Goal: Information Seeking & Learning: Learn about a topic

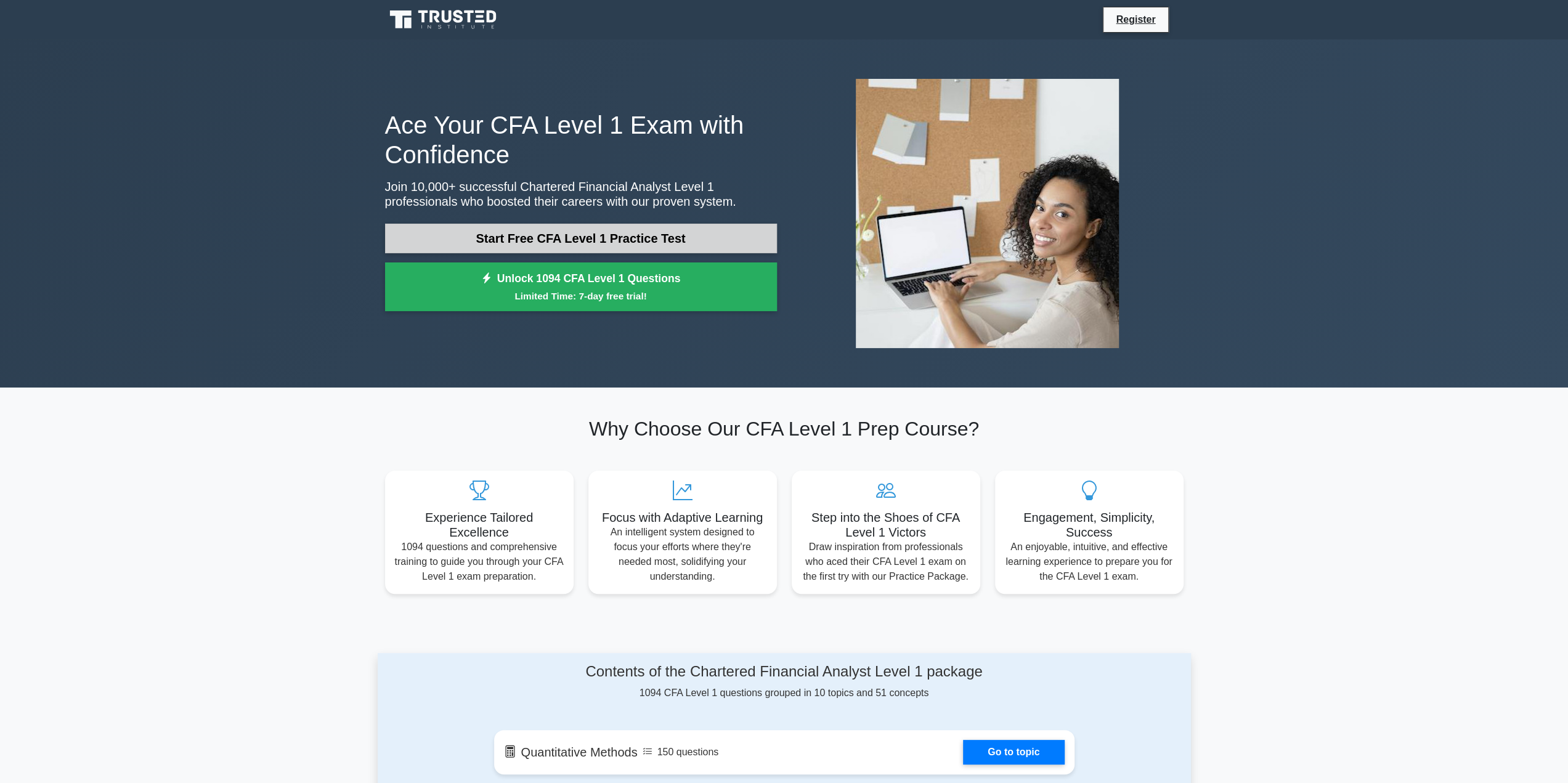
click at [608, 237] on link "Start Free CFA Level 1 Practice Test" at bounding box center [581, 239] width 392 height 30
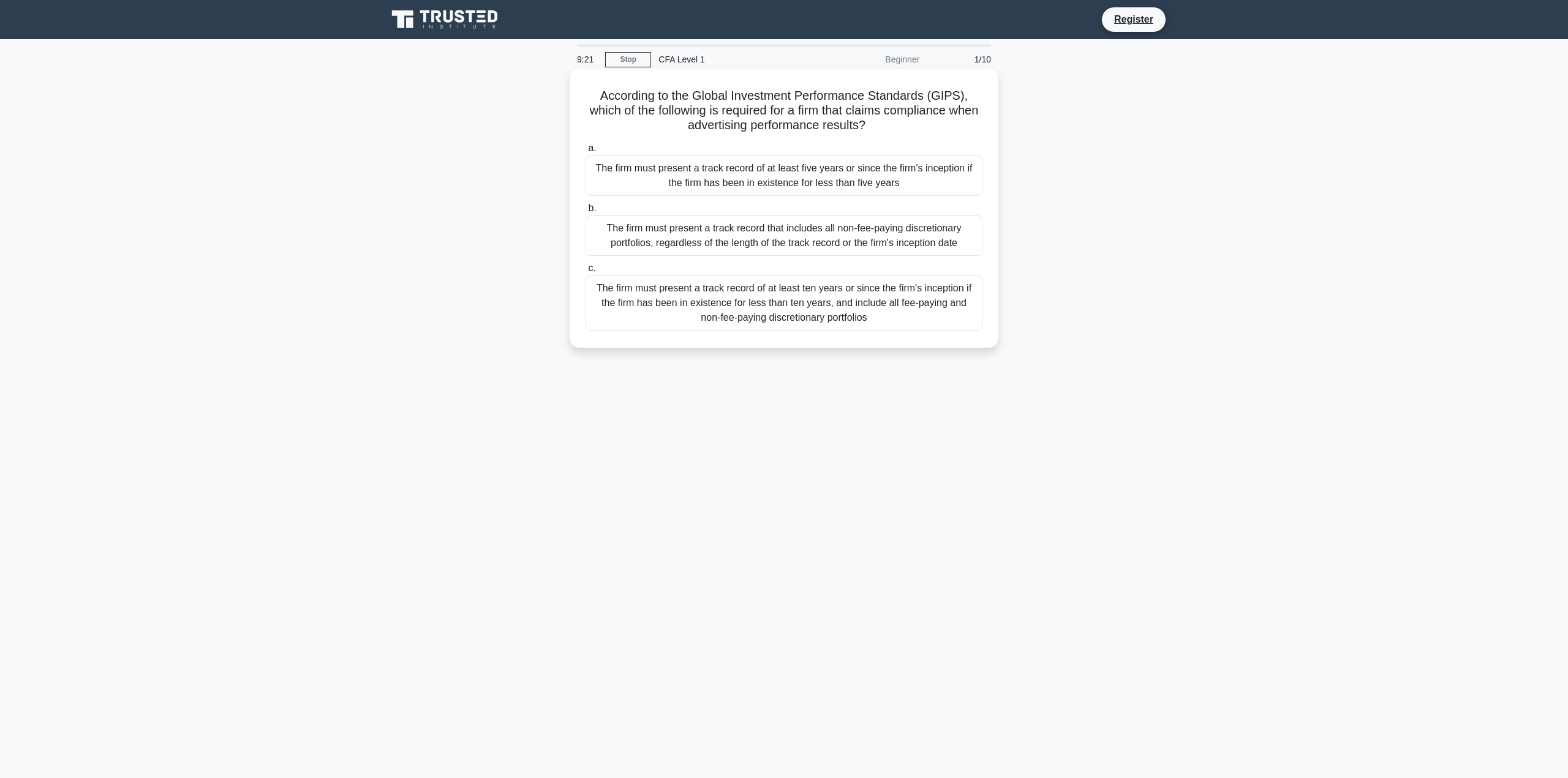
click at [776, 230] on div "The firm must present a track record that includes all non-fee-paying discretio…" at bounding box center [784, 235] width 397 height 41
click at [585, 213] on input "b. The firm must present a track record that includes all non-fee-paying discre…" at bounding box center [585, 208] width 0 height 8
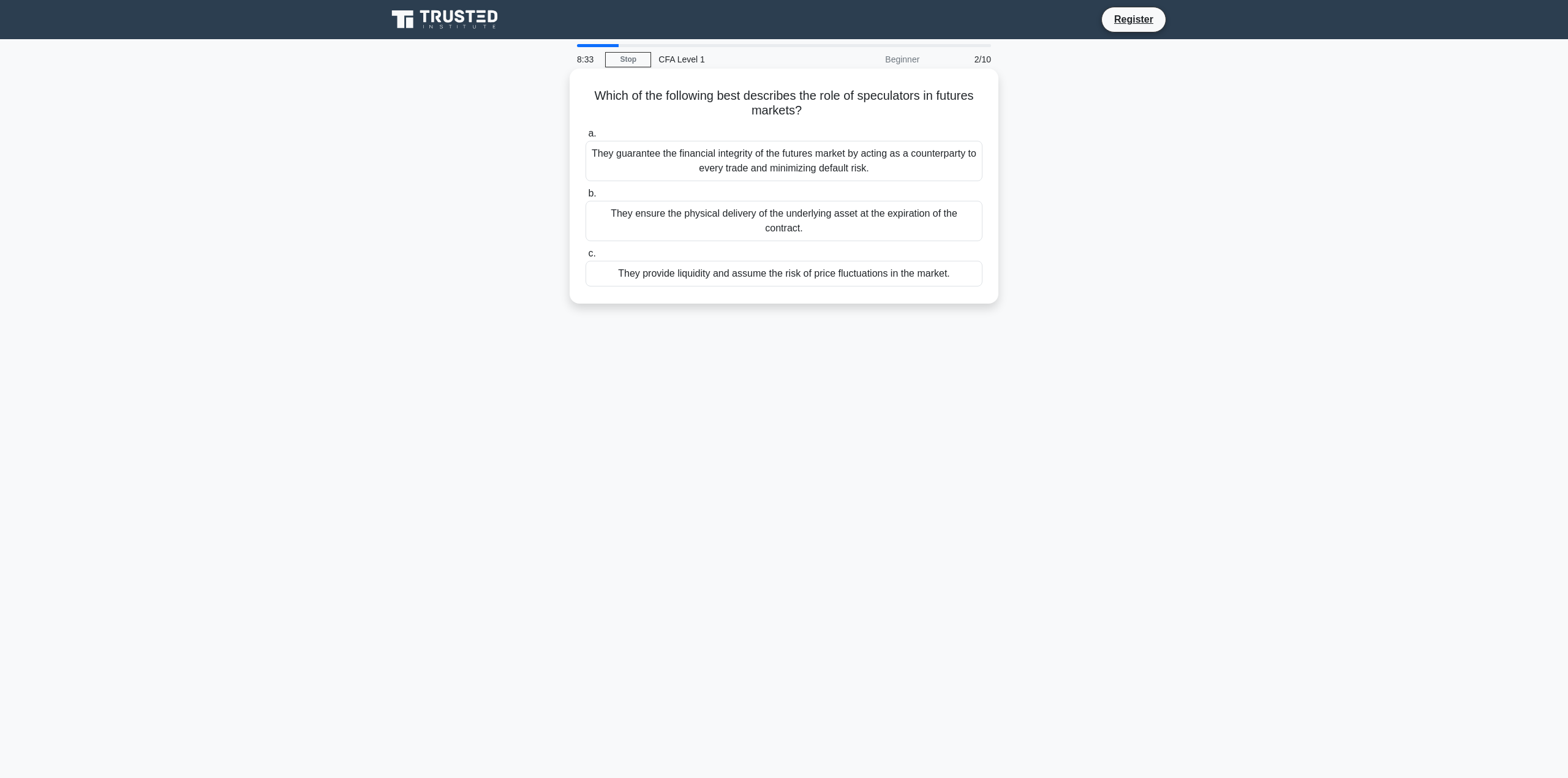
click at [771, 263] on div "They provide liquidity and assume the risk of price fluctuations in the market." at bounding box center [784, 273] width 397 height 26
click at [585, 258] on input "c. They provide liquidity and assume the risk of price fluctuations in the mark…" at bounding box center [585, 254] width 0 height 8
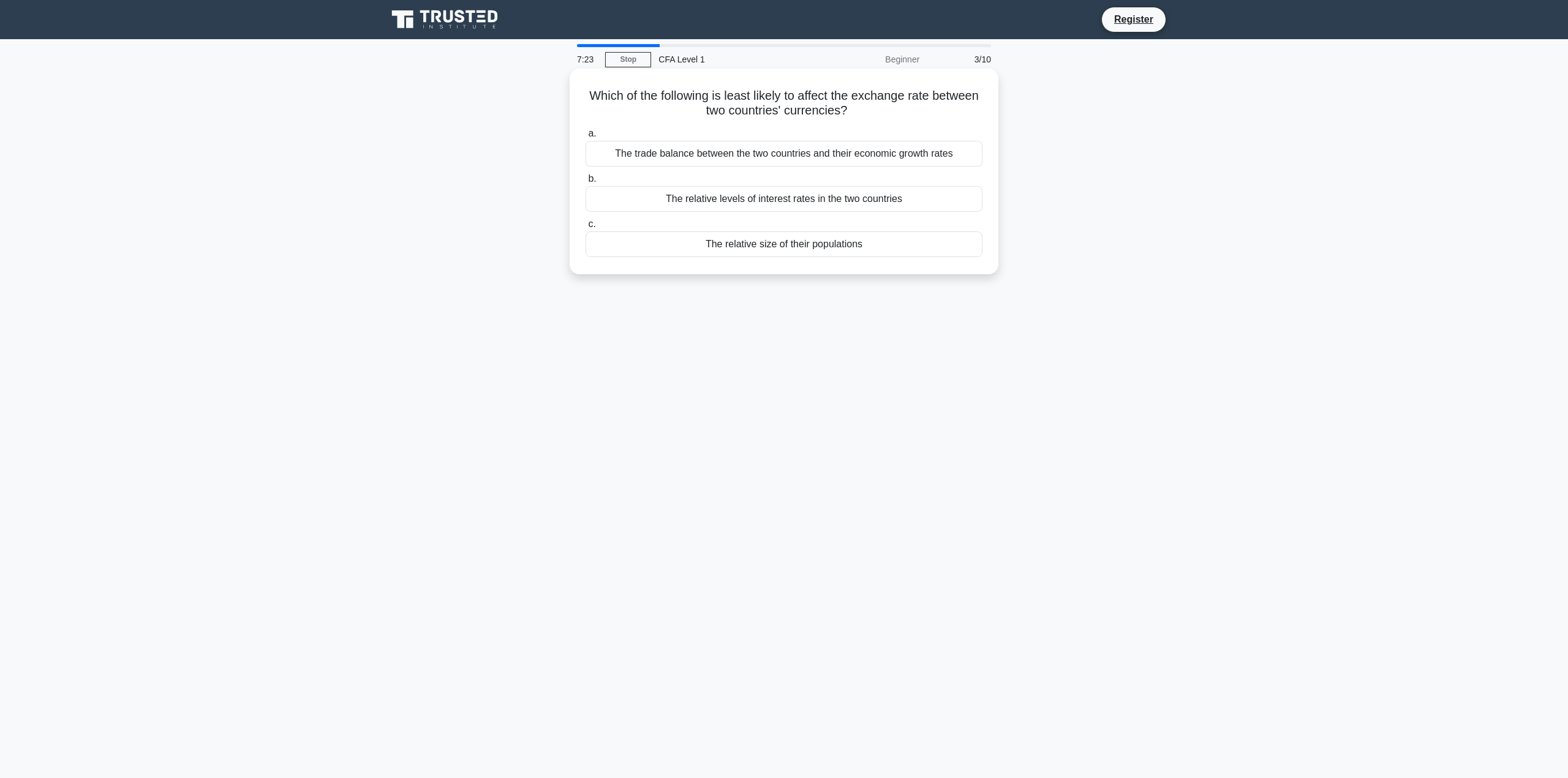
click at [805, 198] on div "The relative levels of interest rates in the two countries" at bounding box center [784, 199] width 397 height 26
click at [585, 183] on input "b. The relative levels of interest rates in the two countries" at bounding box center [585, 178] width 0 height 8
click at [703, 245] on div "Engaging with external auditors and assessing their independence and performance" at bounding box center [784, 244] width 397 height 26
click at [649, 249] on div "Engaging with external auditors and assessing their independence and performance" at bounding box center [784, 244] width 397 height 26
click at [585, 228] on input "c. Engaging with external auditors and assessing their independence and perform…" at bounding box center [585, 224] width 0 height 8
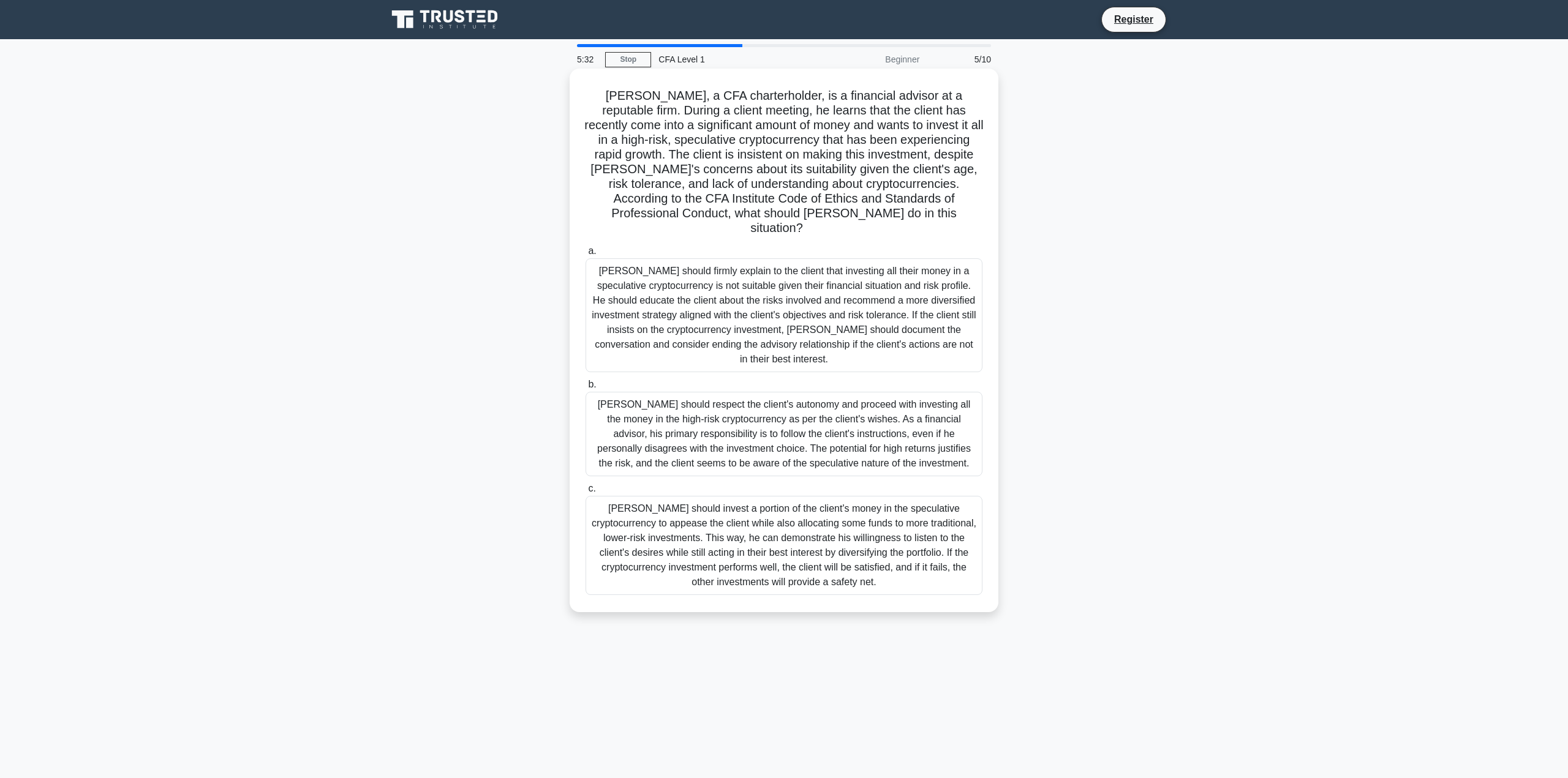
click at [729, 294] on div "[PERSON_NAME] should firmly explain to the client that investing all their mone…" at bounding box center [784, 316] width 397 height 114
click at [585, 255] on input "a. [PERSON_NAME] should firmly explain to the client that investing all their m…" at bounding box center [585, 251] width 0 height 8
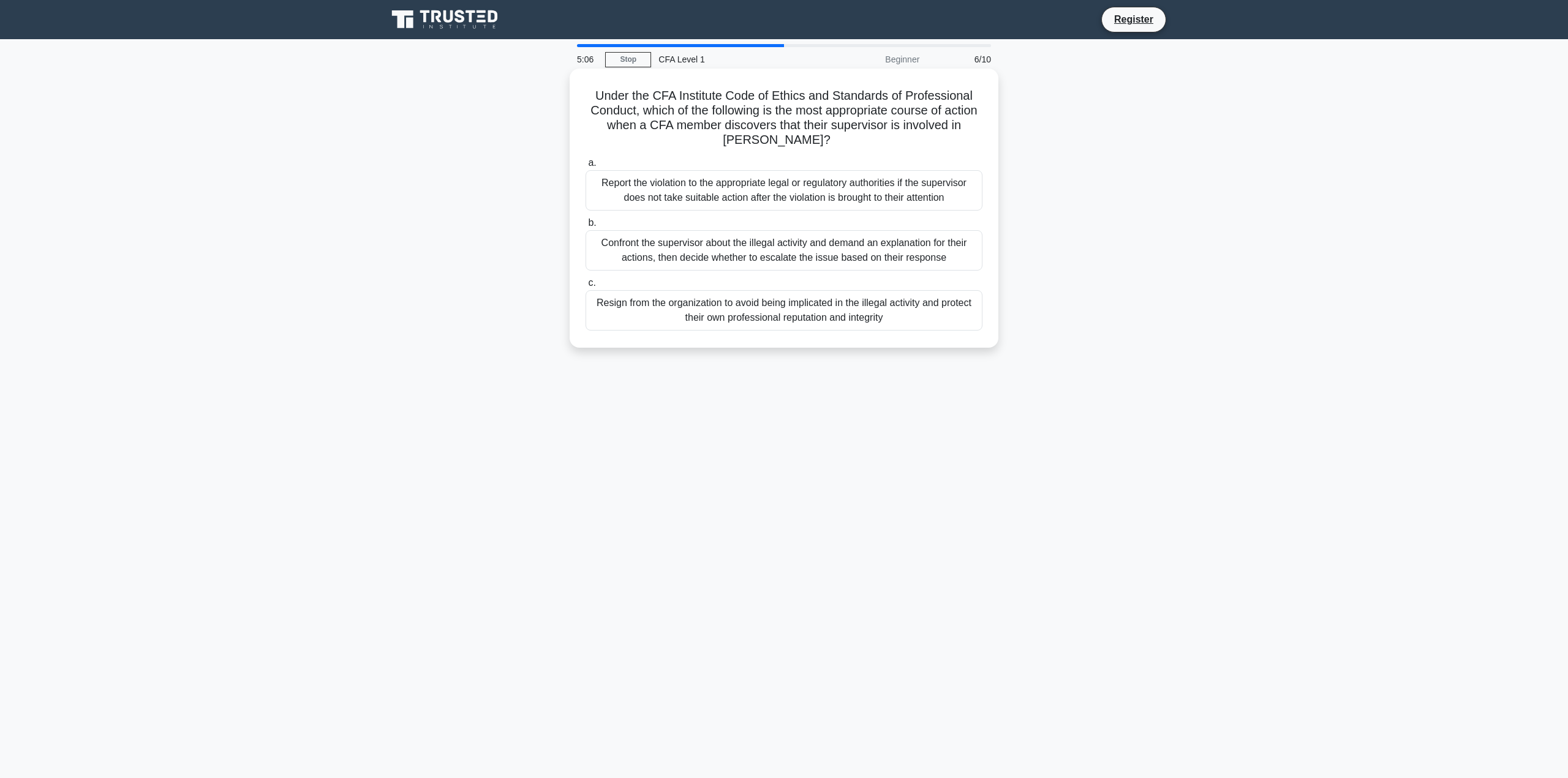
click at [713, 196] on div "Report the violation to the appropriate legal or regulatory authorities if the …" at bounding box center [784, 190] width 397 height 41
click at [585, 167] on input "a. Report the violation to the appropriate legal or regulatory authorities if t…" at bounding box center [585, 163] width 0 height 8
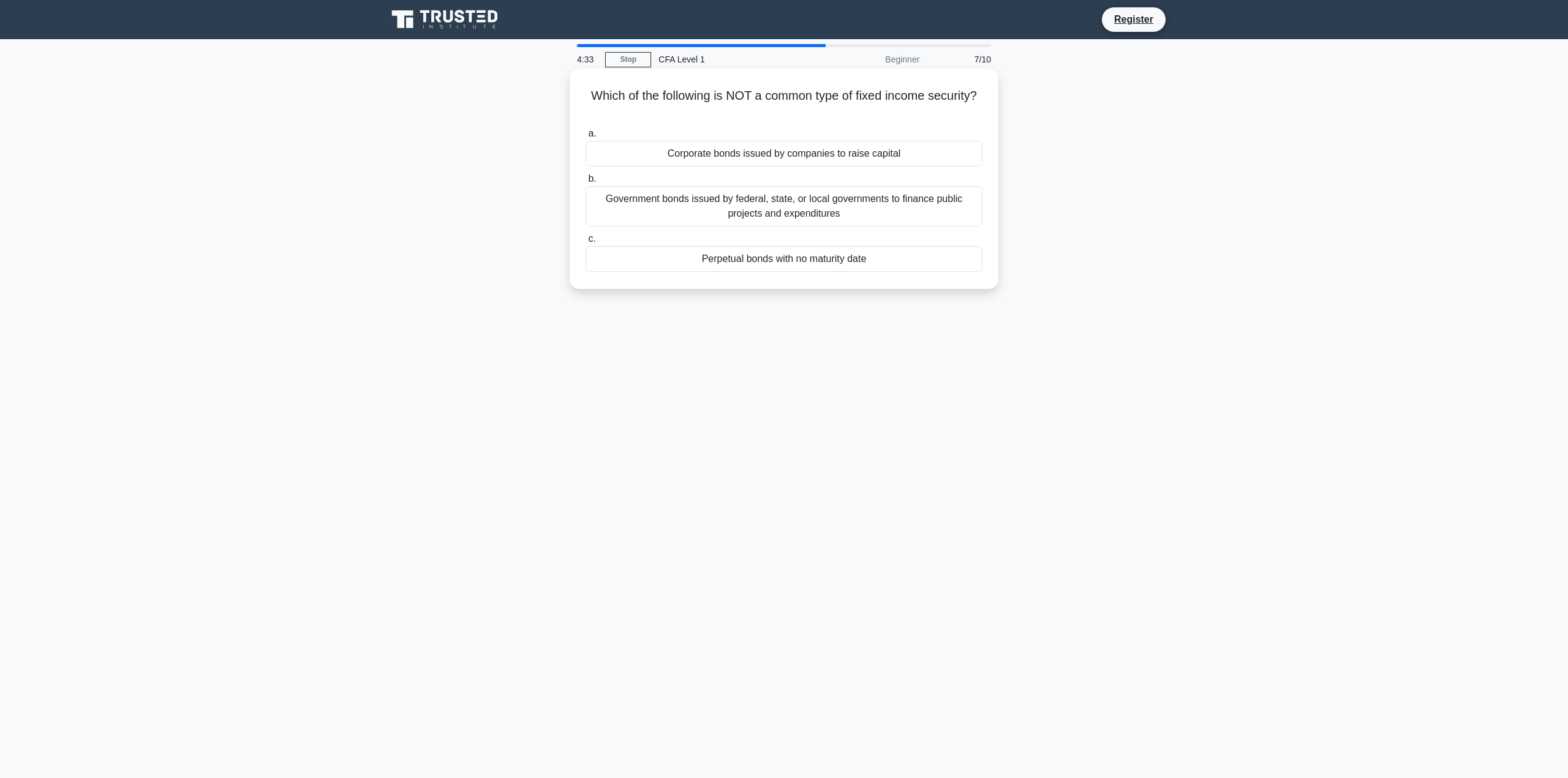
click at [734, 262] on div "Perpetual bonds with no maturity date" at bounding box center [784, 259] width 397 height 26
click at [585, 243] on input "c. Perpetual bonds with no maturity date" at bounding box center [585, 239] width 0 height 8
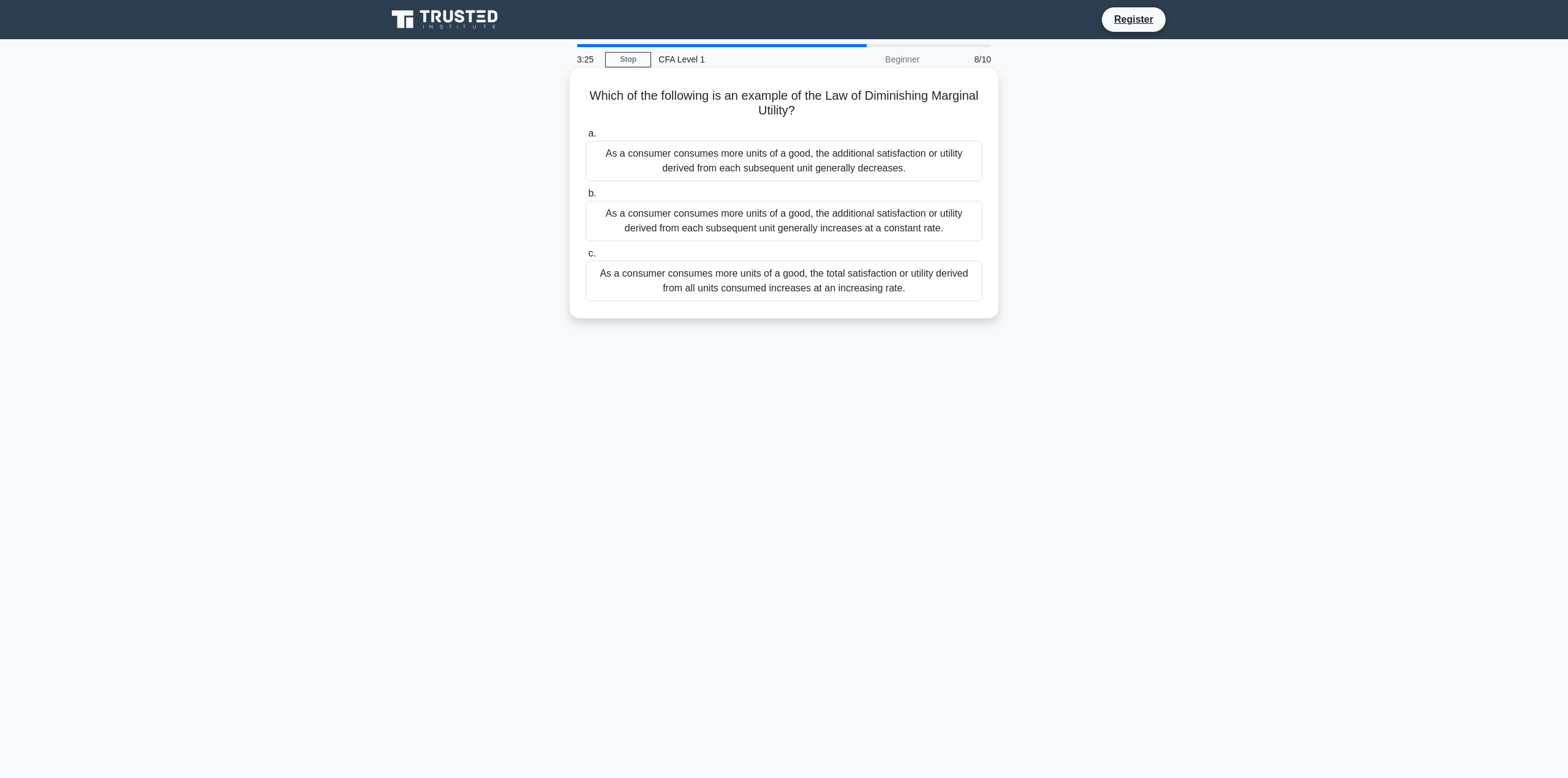
click at [825, 163] on div "As a consumer consumes more units of a good, the additional satisfaction or uti…" at bounding box center [784, 161] width 397 height 41
click at [585, 138] on input "a. As a consumer consumes more units of a good, the additional satisfaction or …" at bounding box center [585, 133] width 0 height 8
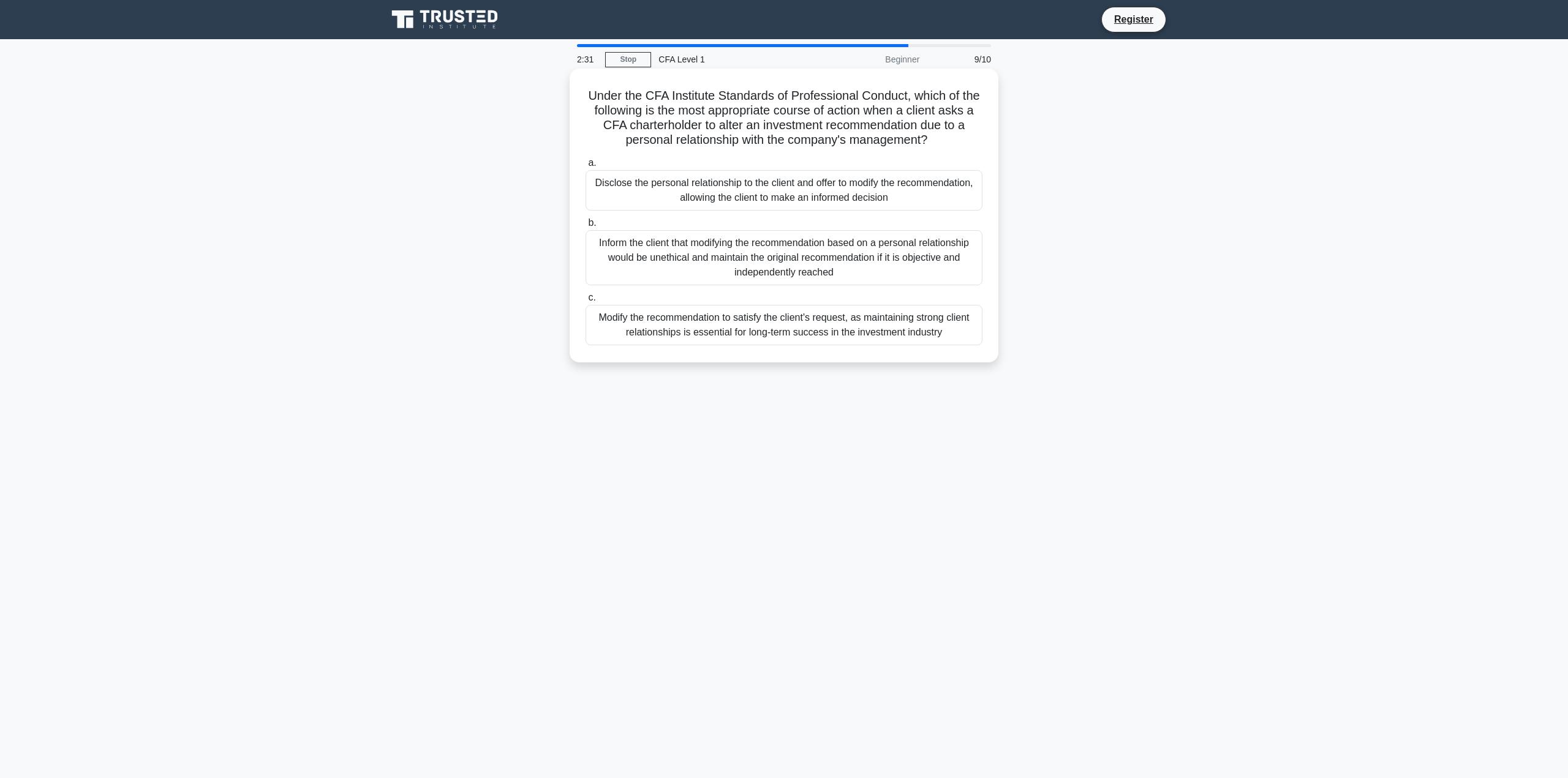
click at [772, 190] on div "Disclose the personal relationship to the client and offer to modify the recomm…" at bounding box center [784, 190] width 397 height 41
click at [585, 167] on input "a. Disclose the personal relationship to the client and offer to modify the rec…" at bounding box center [585, 163] width 0 height 8
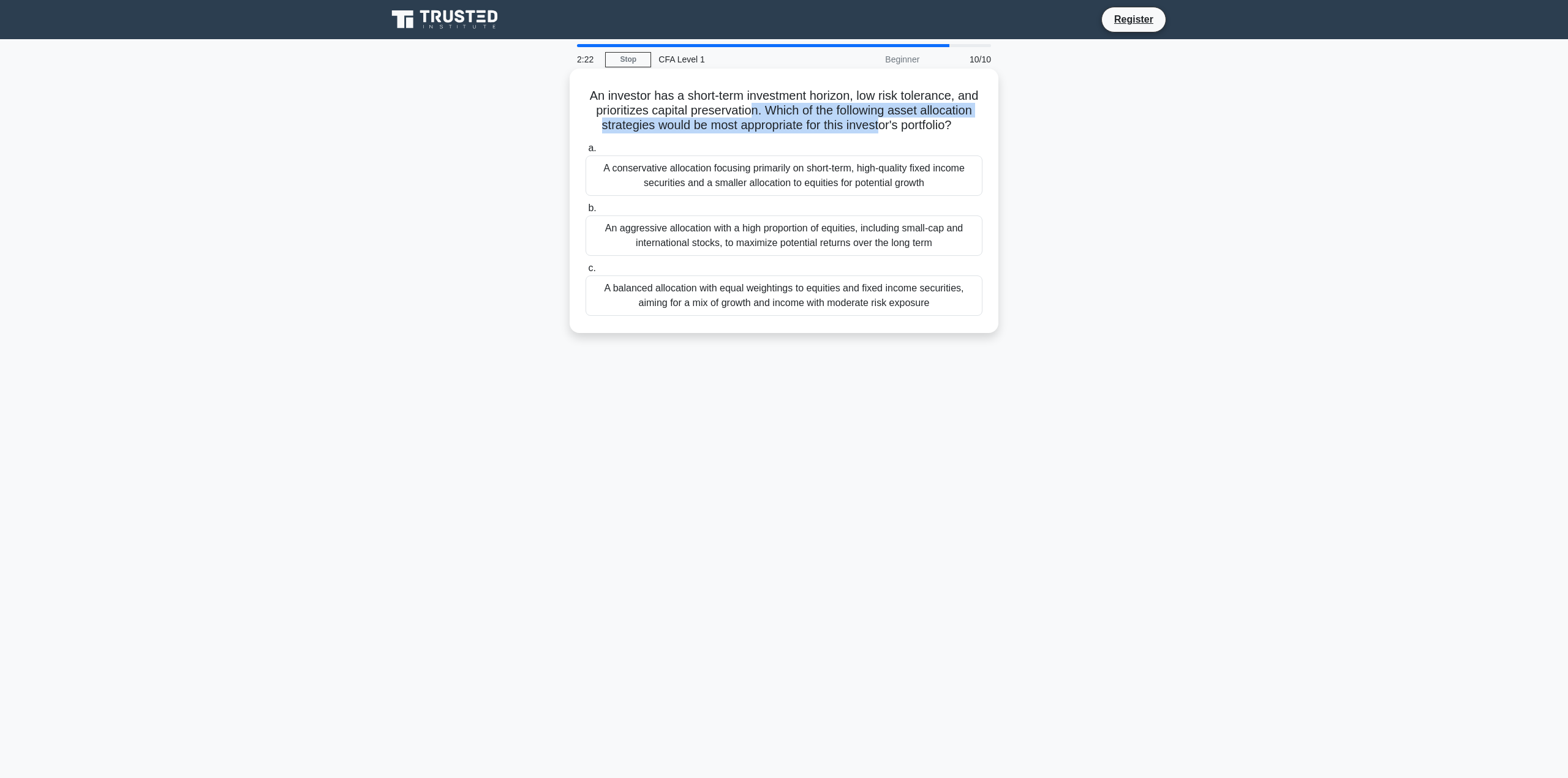
drag, startPoint x: 794, startPoint y: 112, endPoint x: 947, endPoint y: 129, distance: 153.9
click at [947, 129] on h5 "An investor has a short-term investment horizon, low risk tolerance, and priori…" at bounding box center [784, 111] width 399 height 45
click at [880, 158] on label "a. A conservative allocation focusing primarily on short-term, high-quality fix…" at bounding box center [784, 169] width 397 height 55
click at [585, 152] on input "a. A conservative allocation focusing primarily on short-term, high-quality fix…" at bounding box center [585, 148] width 0 height 8
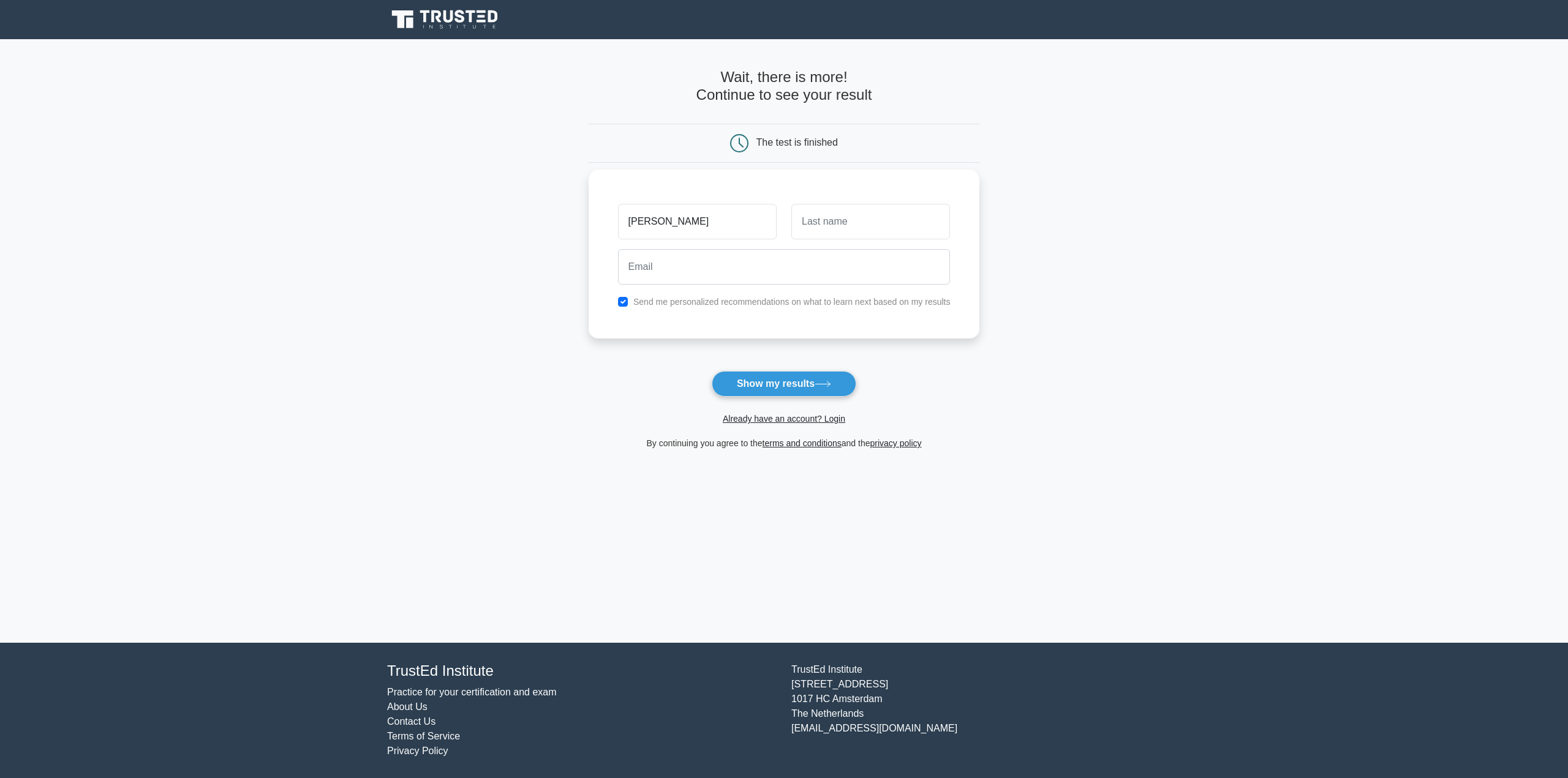
type input "Kamil"
type input "Tymoszuk"
type input "kamil.tymoszuk@gmail.com"
click at [793, 386] on button "Show my results" at bounding box center [784, 384] width 145 height 26
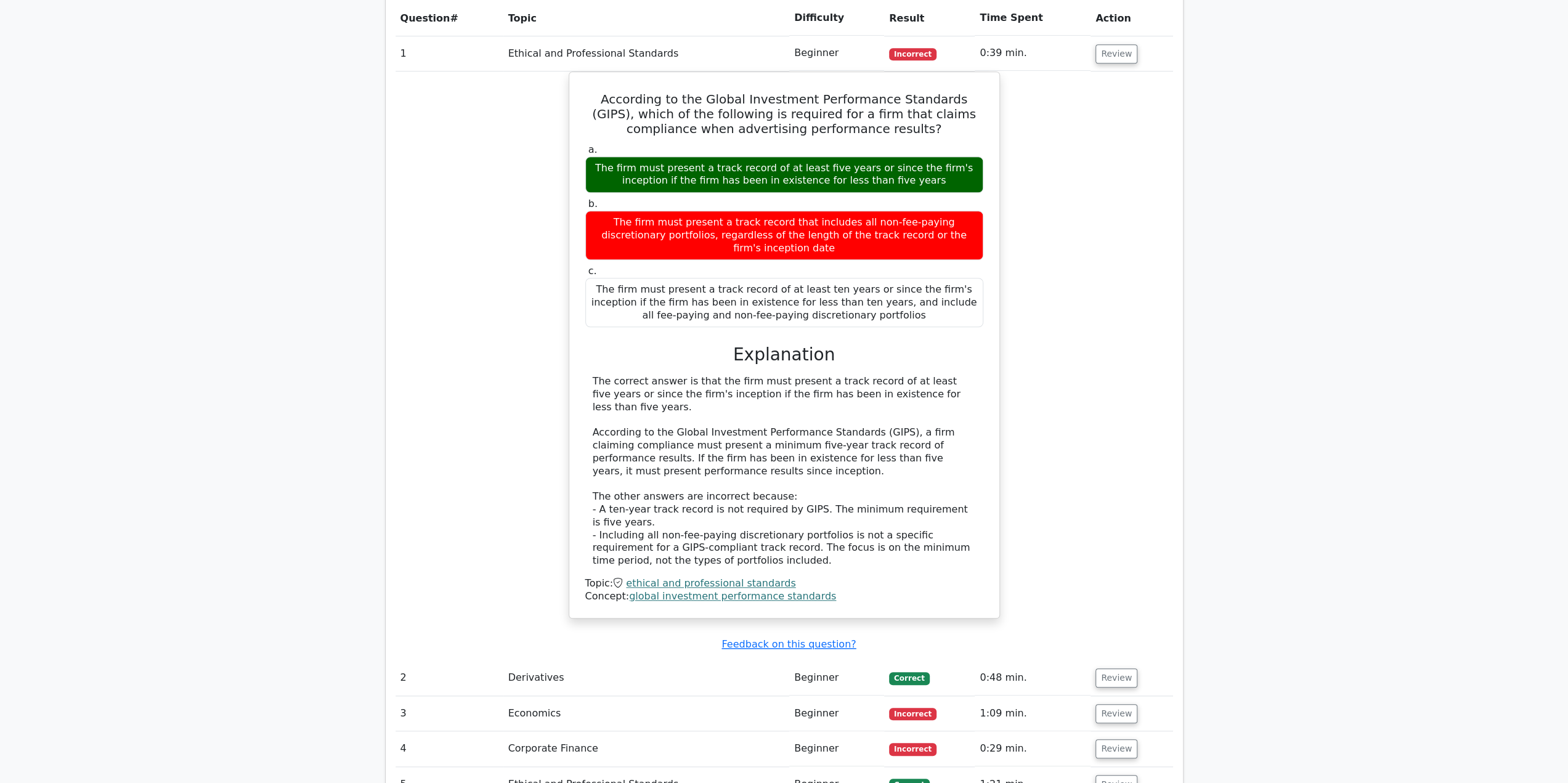
scroll to position [986, 0]
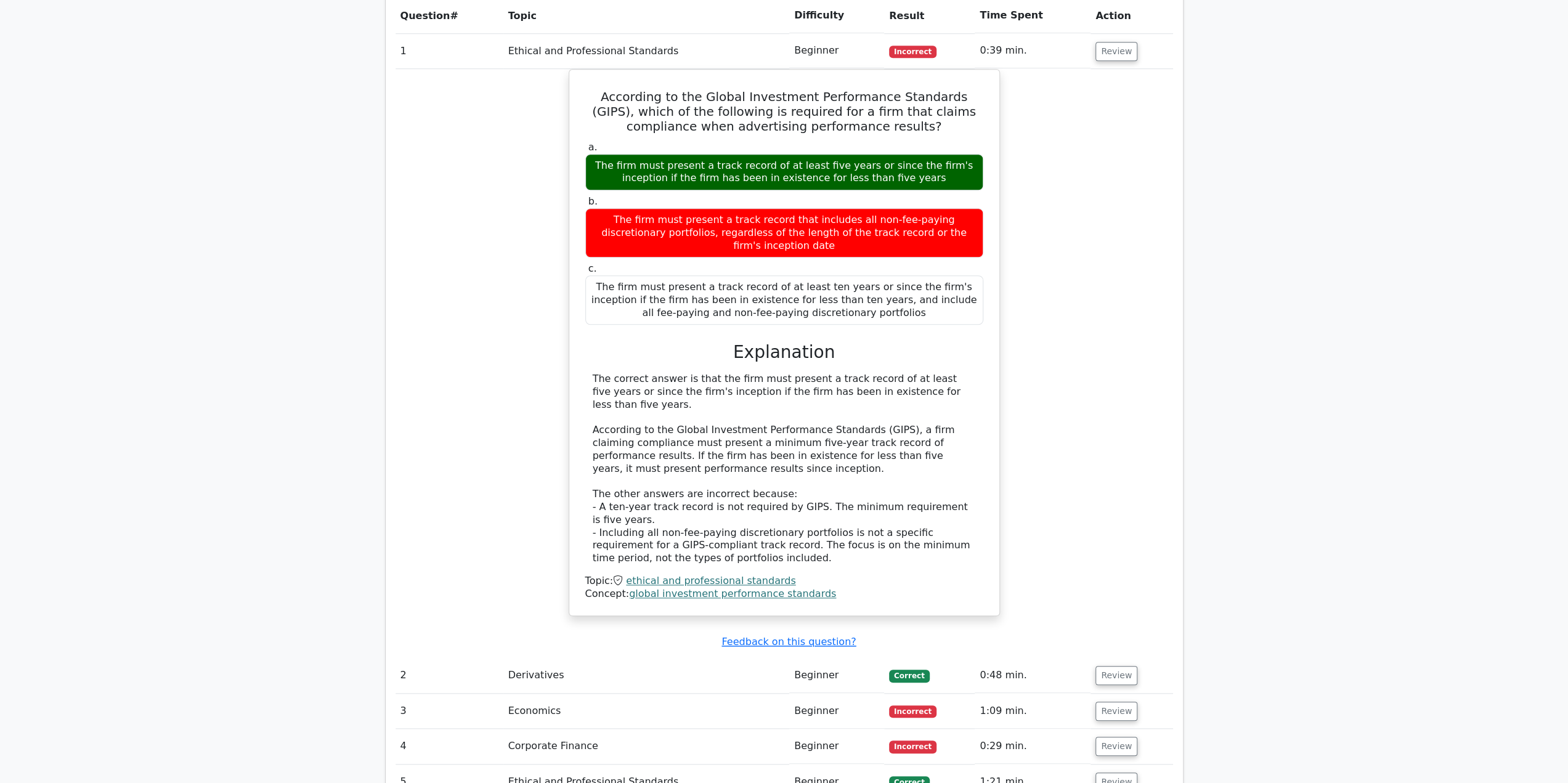
click at [639, 694] on td "Economics" at bounding box center [646, 712] width 286 height 35
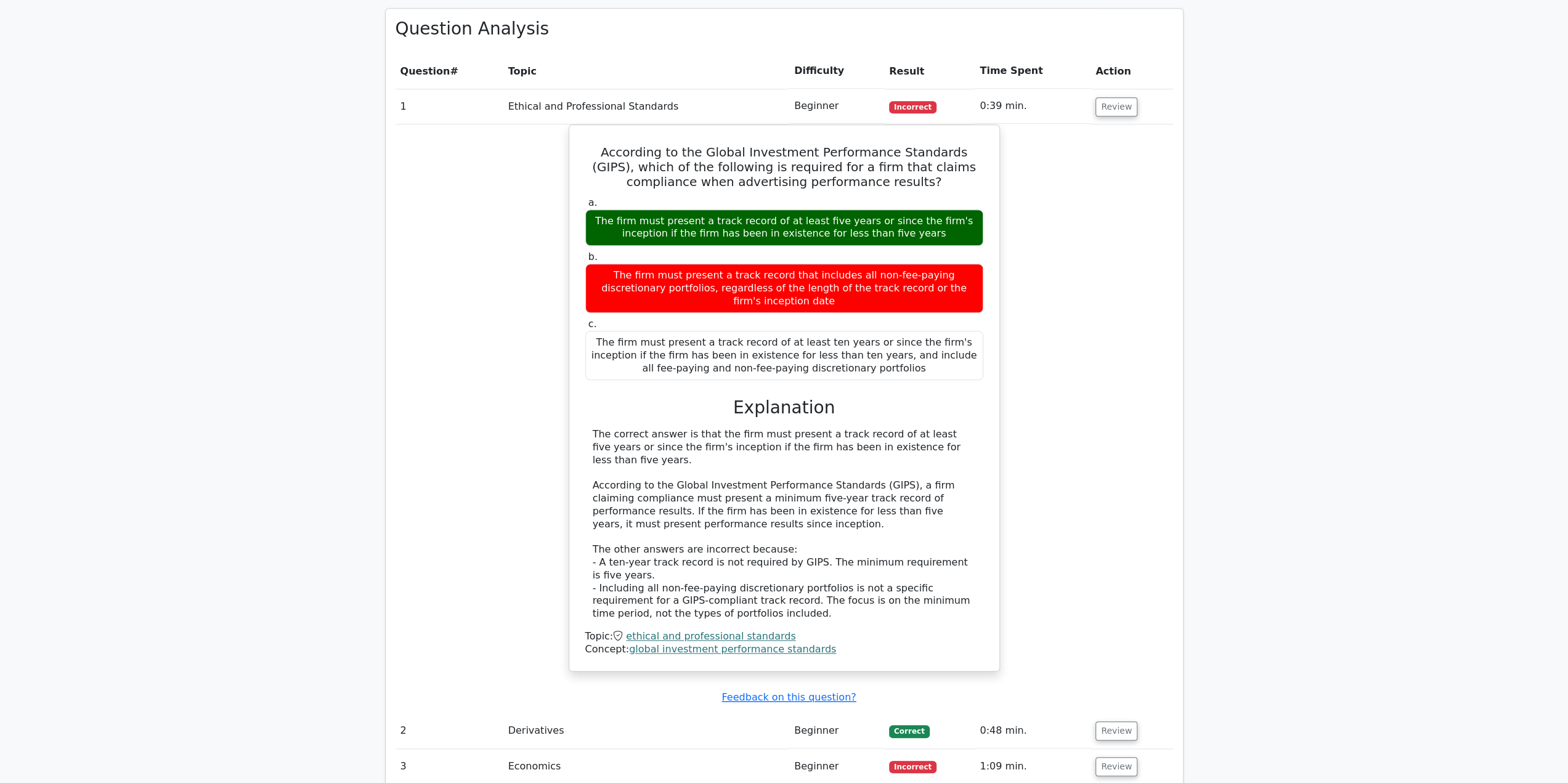
scroll to position [924, 0]
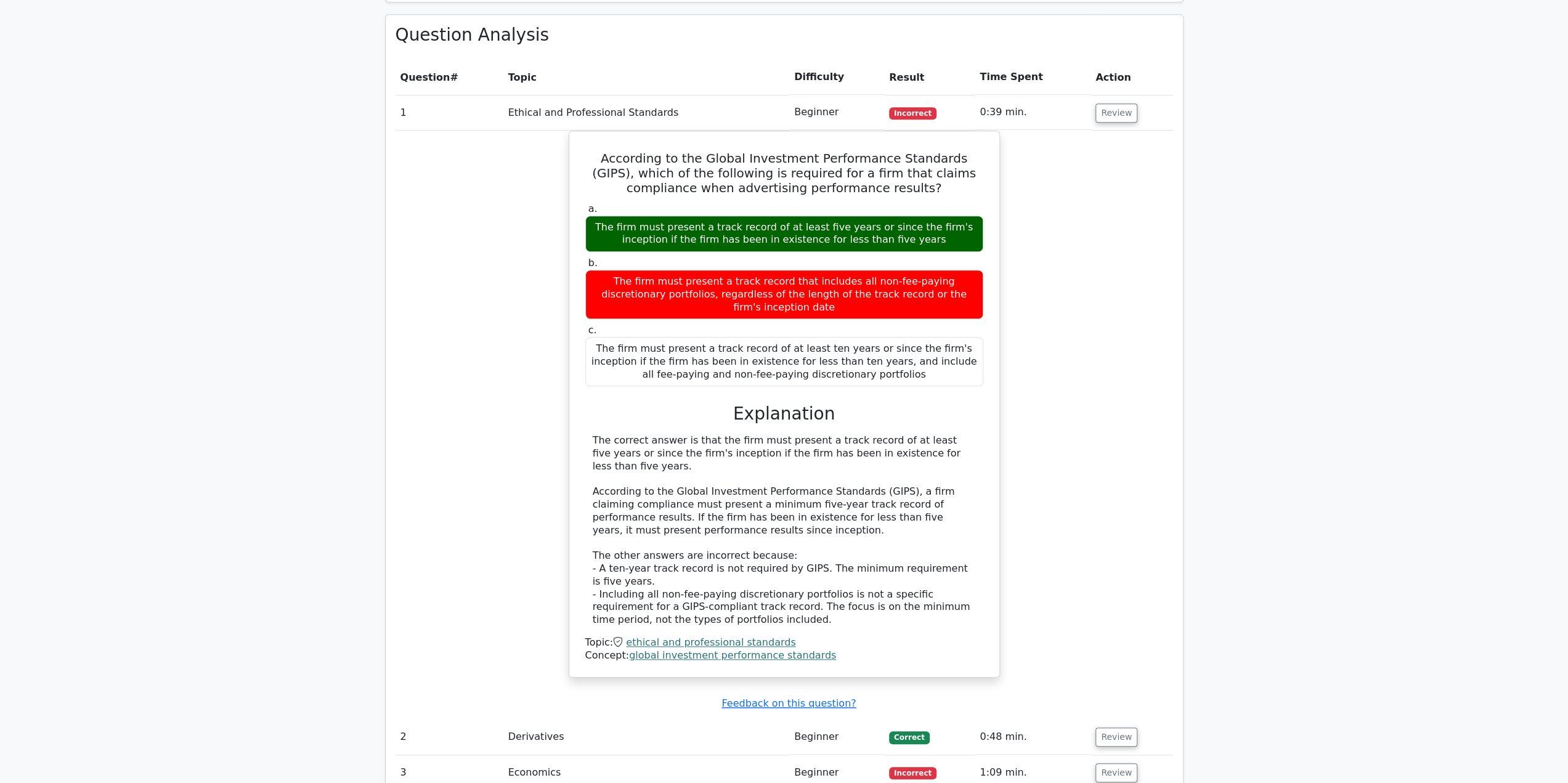
click at [952, 719] on td "Correct" at bounding box center [929, 737] width 91 height 35
click at [1095, 728] on button "Review" at bounding box center [1116, 738] width 42 height 19
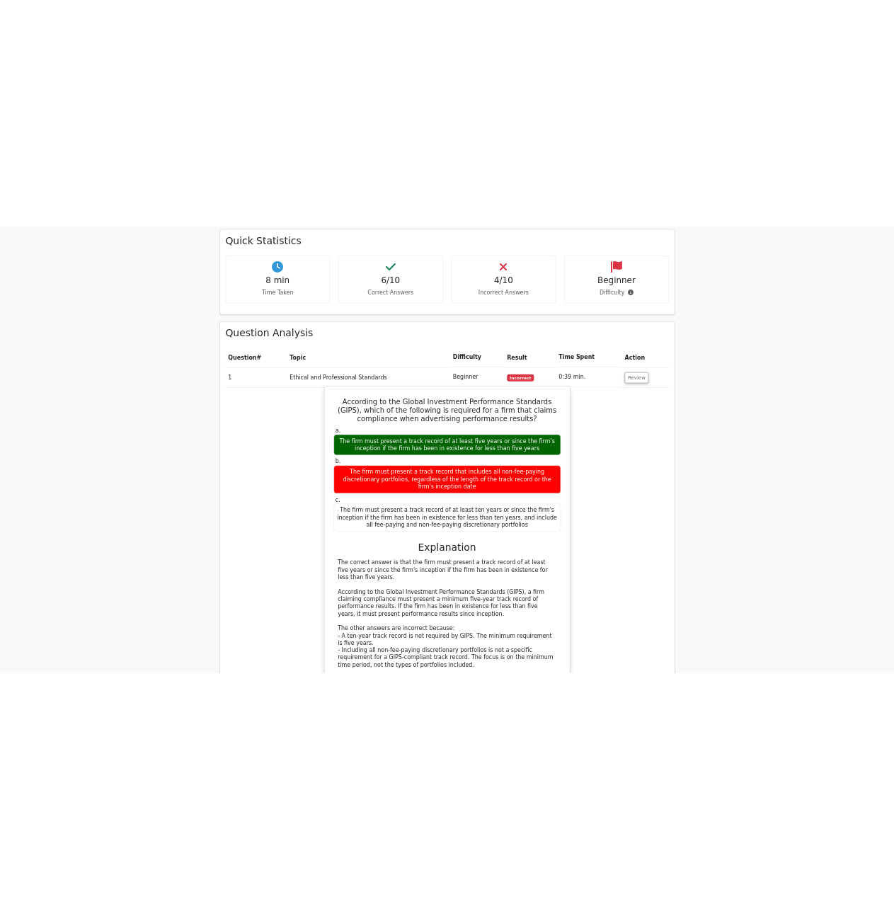
scroll to position [991, 0]
